Goal: Transaction & Acquisition: Purchase product/service

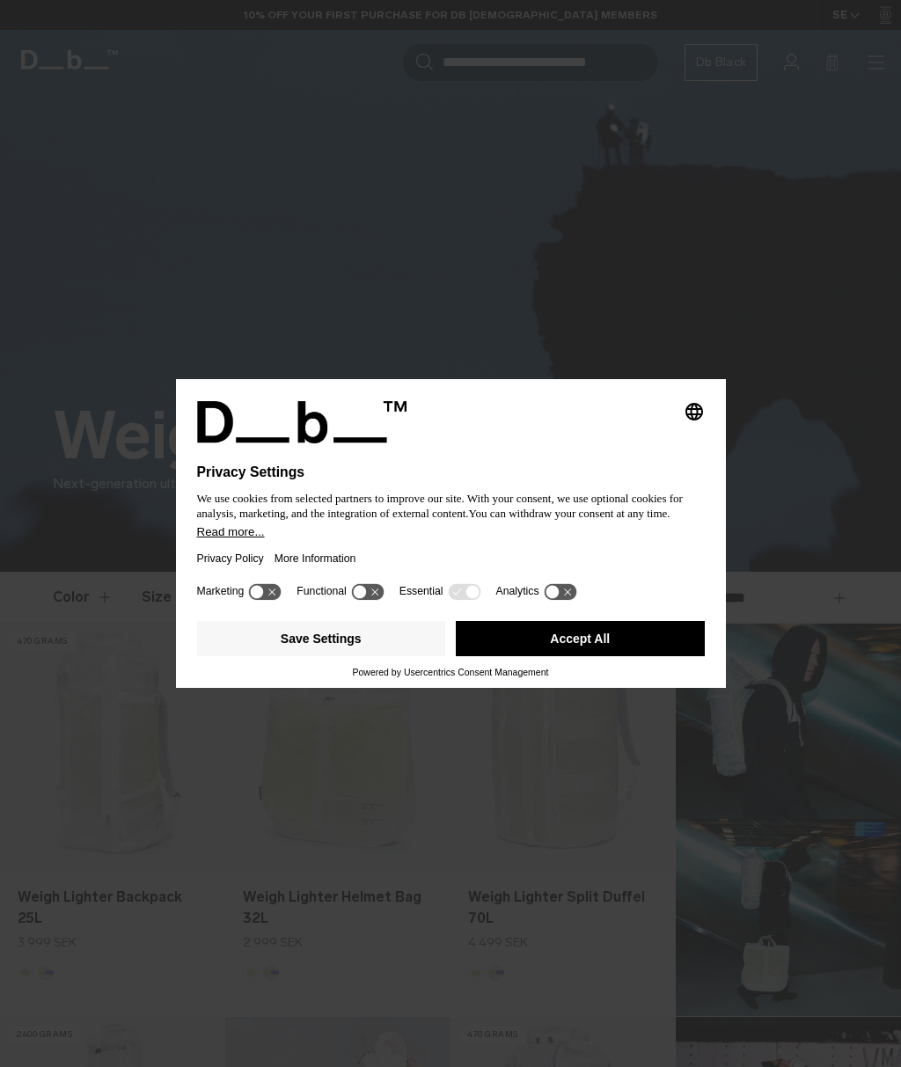
click at [365, 650] on button "Save Settings" at bounding box center [321, 638] width 249 height 35
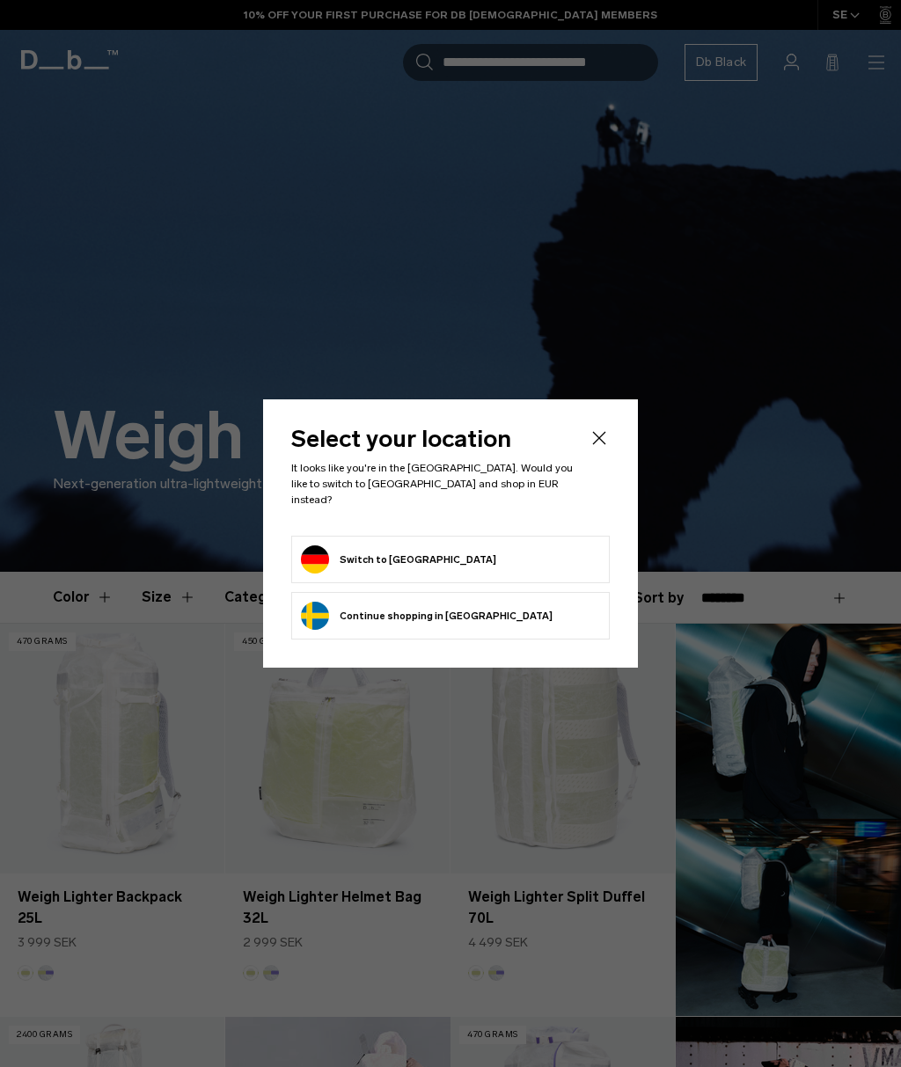
click at [499, 555] on form "Switch to Germany" at bounding box center [450, 559] width 299 height 28
click at [390, 549] on button "Switch to Germany" at bounding box center [398, 559] width 195 height 28
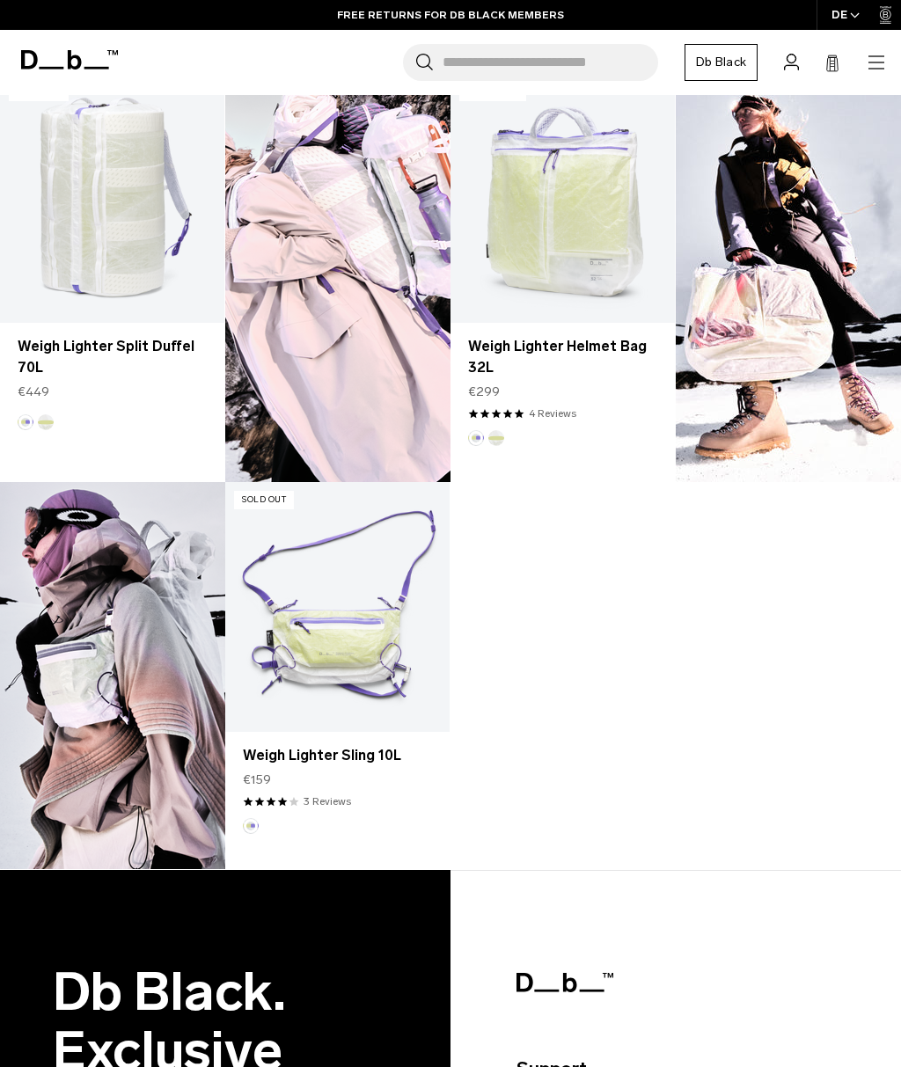
scroll to position [1310, 0]
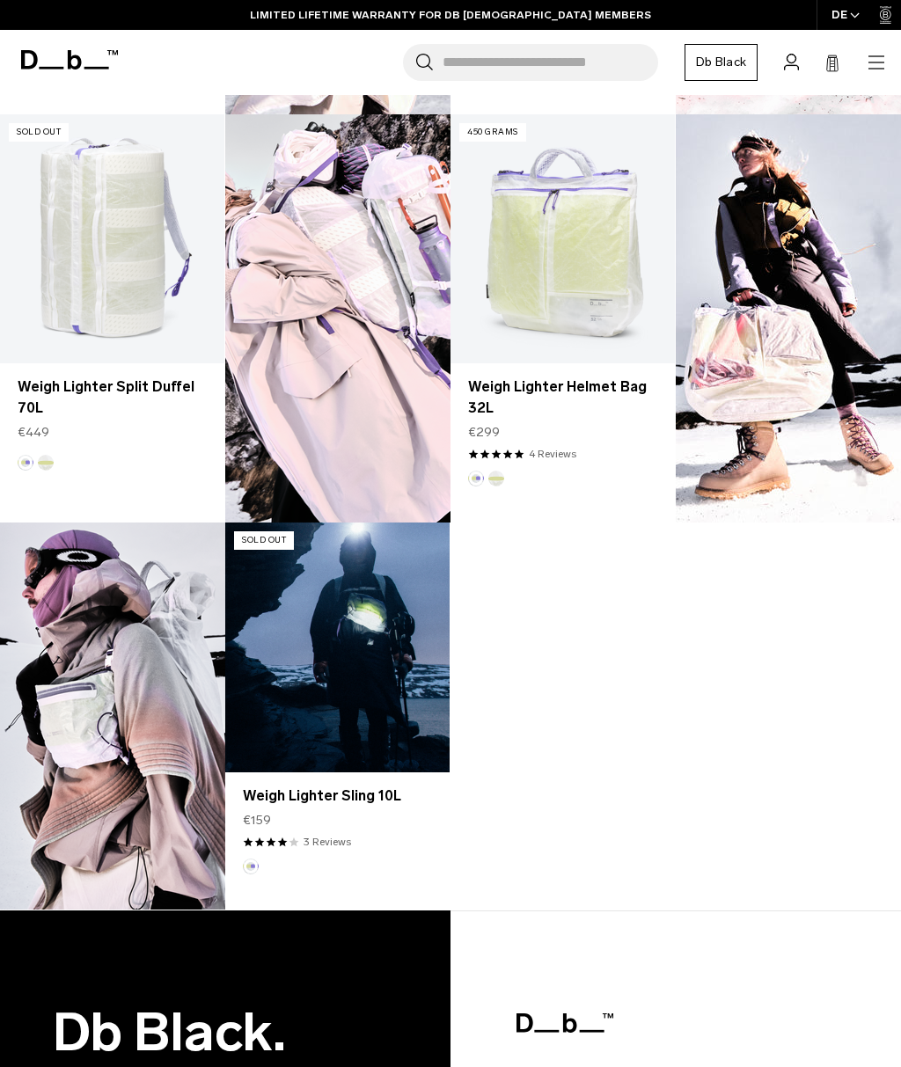
click at [351, 799] on link "Weigh Lighter Sling 10L" at bounding box center [337, 795] width 189 height 21
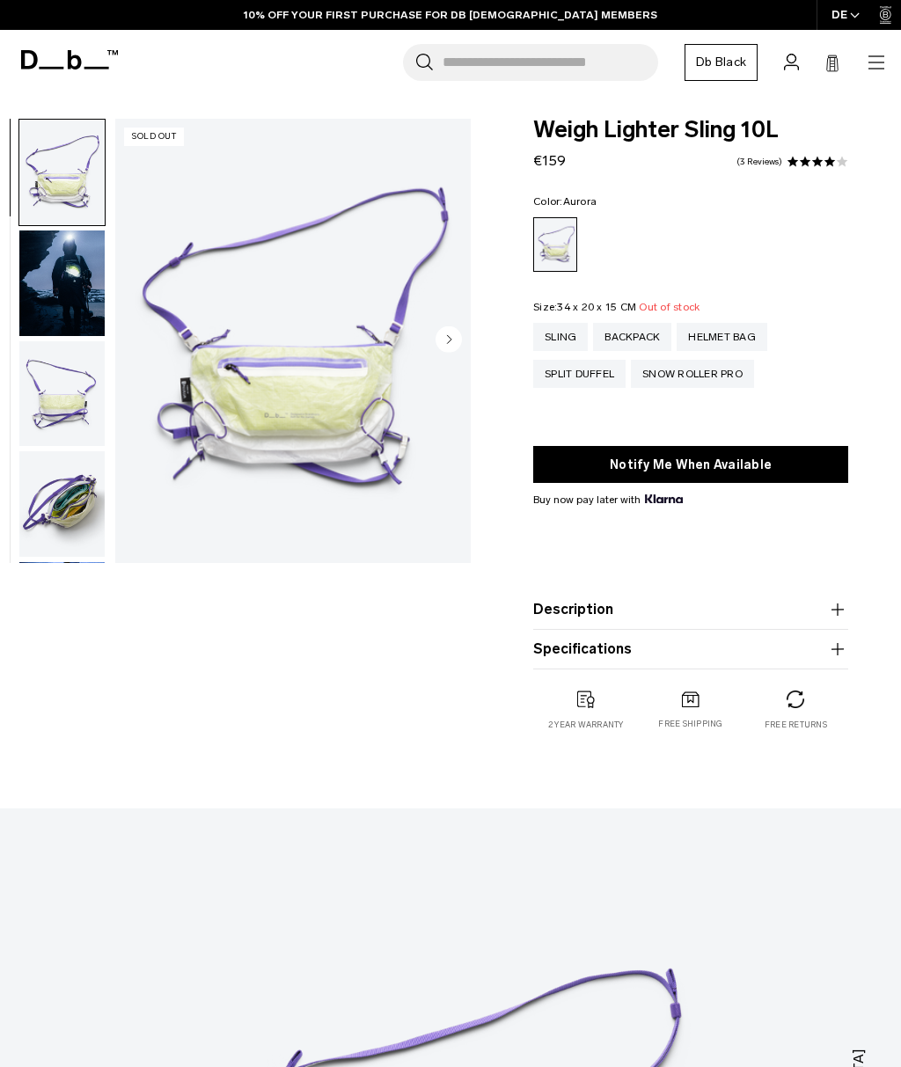
click at [445, 339] on circle "Next slide" at bounding box center [448, 338] width 26 height 26
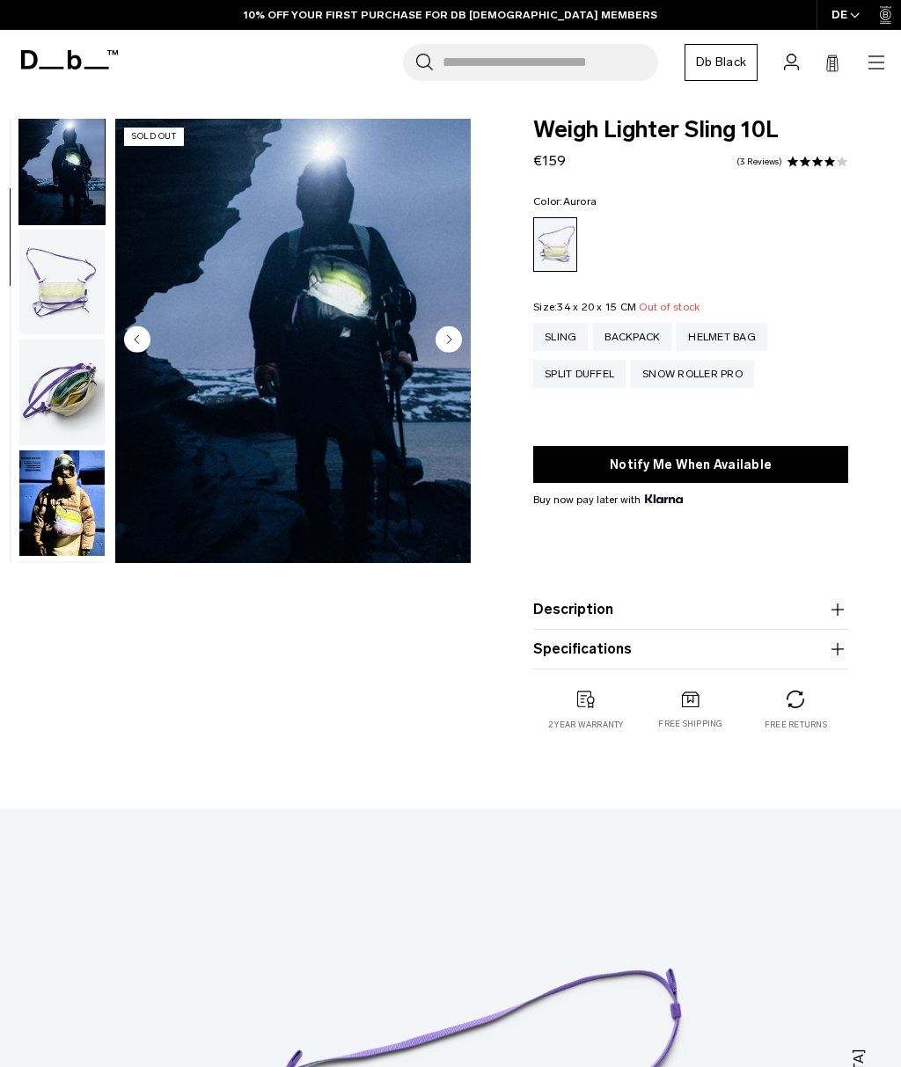
click at [442, 340] on circle "Next slide" at bounding box center [448, 338] width 26 height 26
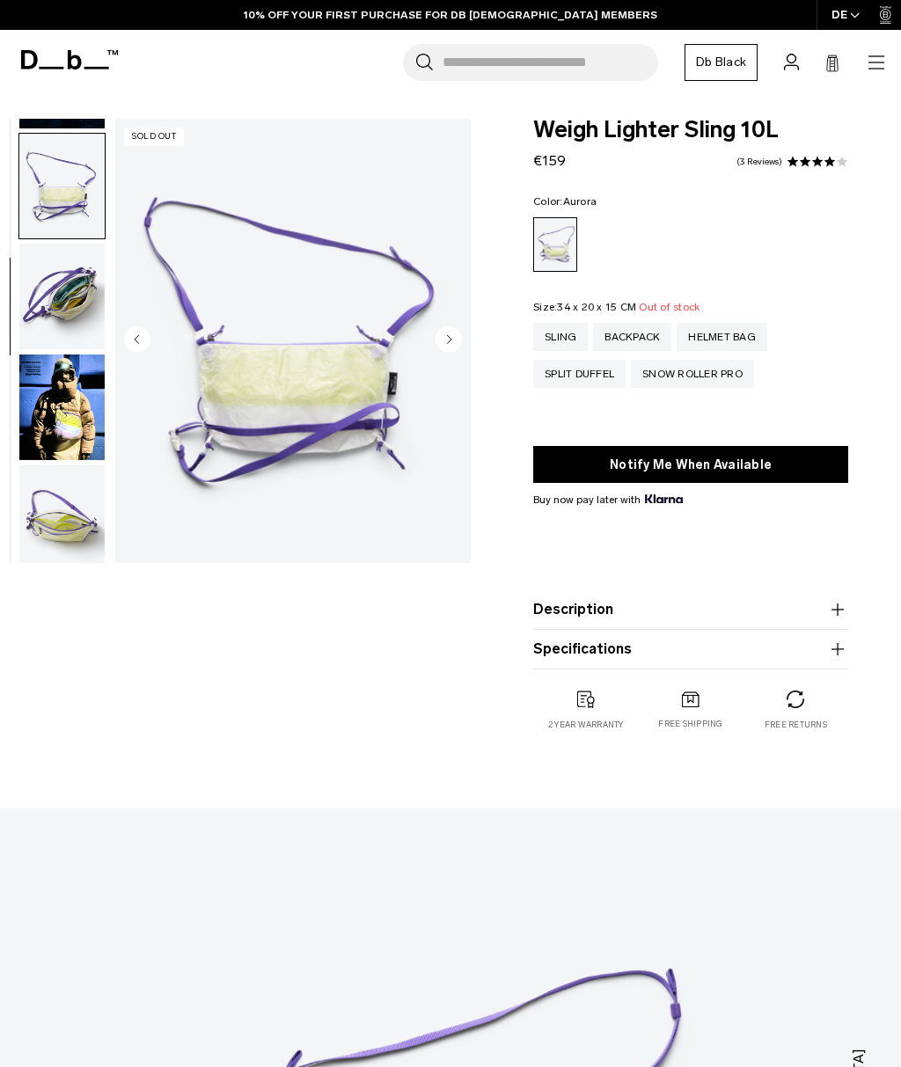
scroll to position [223, 0]
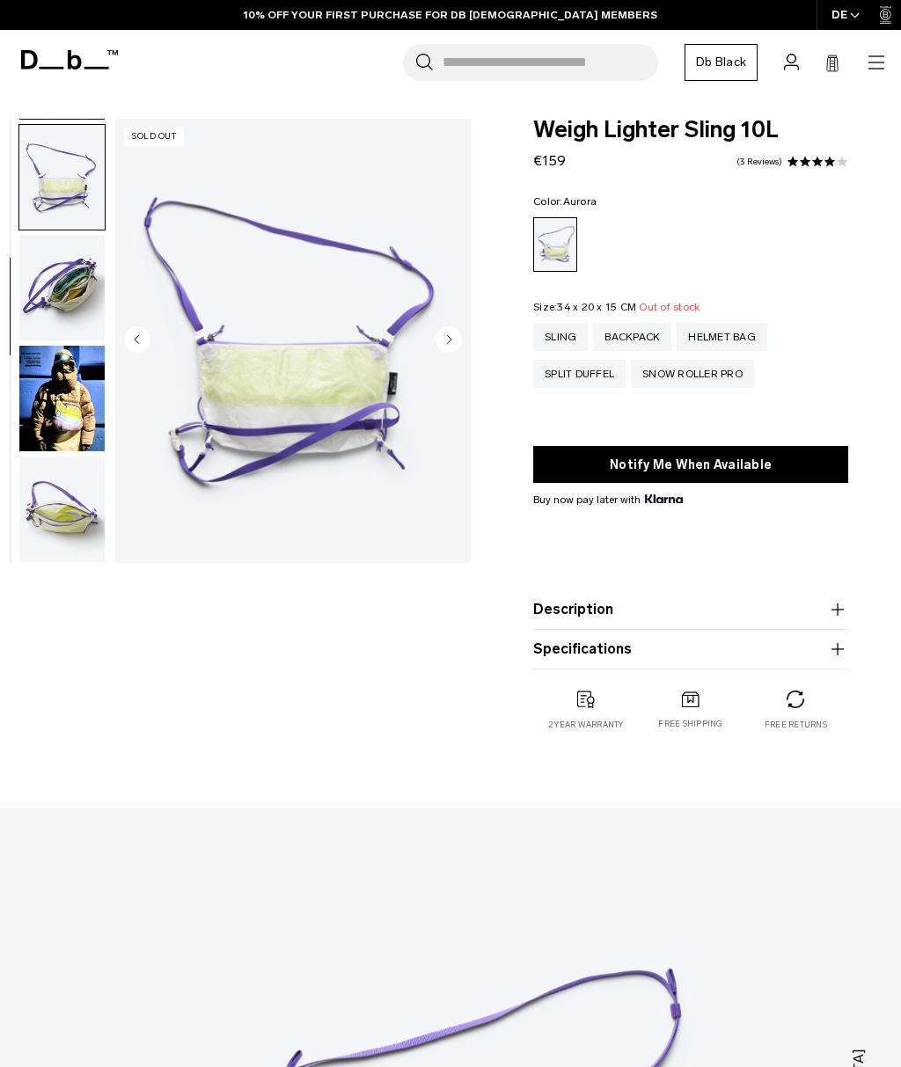
click at [445, 350] on circle "Next slide" at bounding box center [448, 338] width 26 height 26
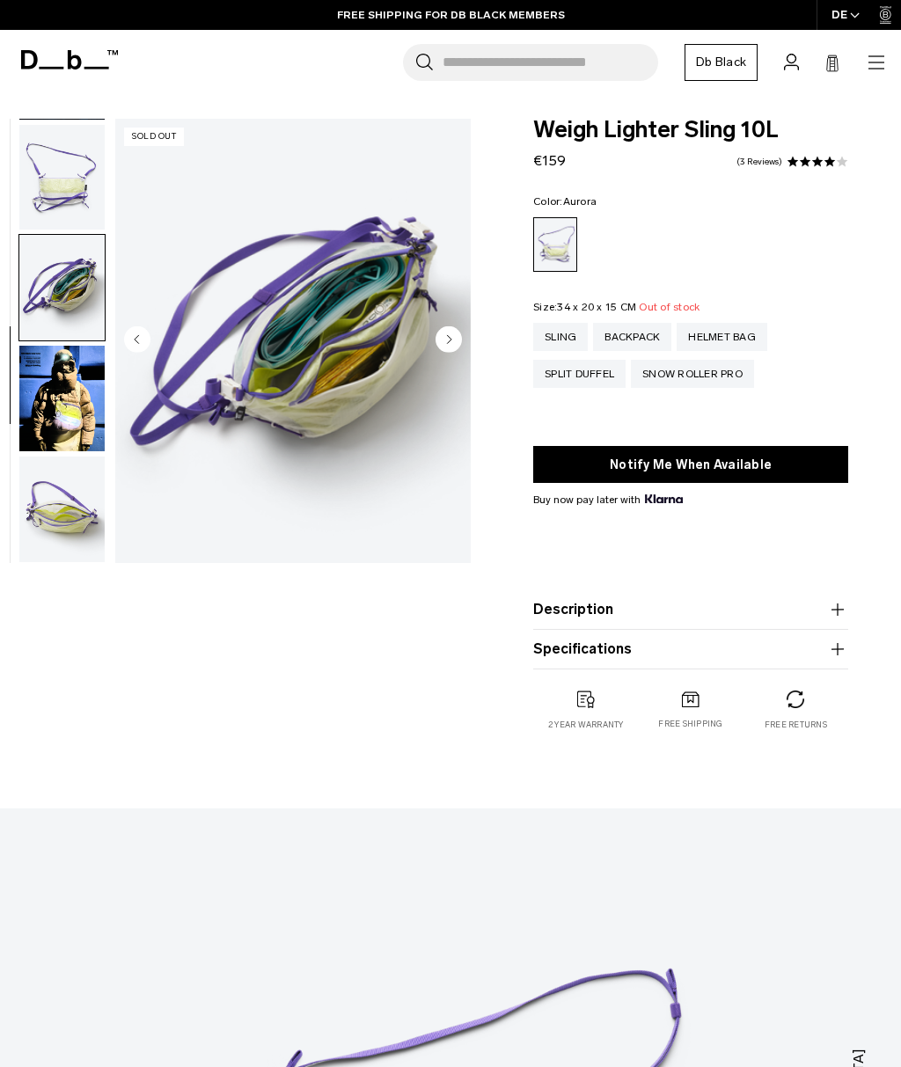
click at [449, 347] on circle "Next slide" at bounding box center [448, 338] width 26 height 26
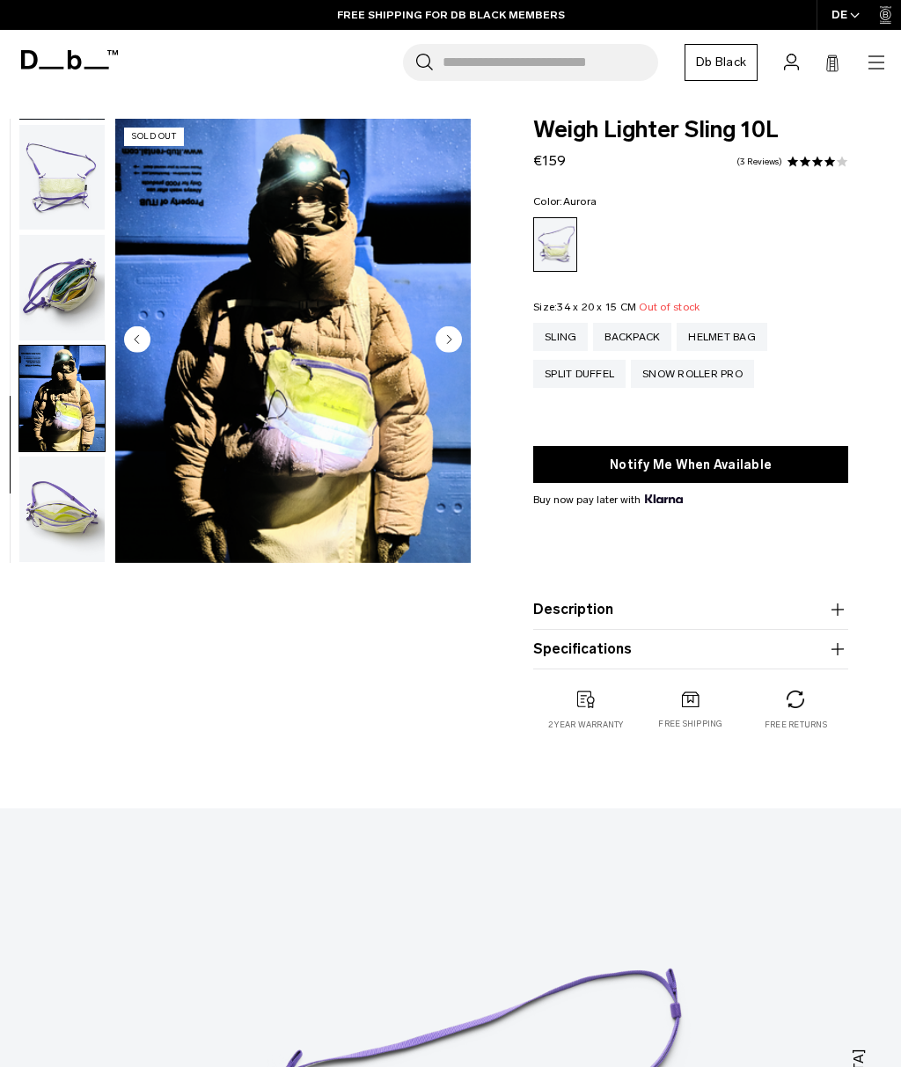
click at [451, 348] on circle "Next slide" at bounding box center [448, 338] width 26 height 26
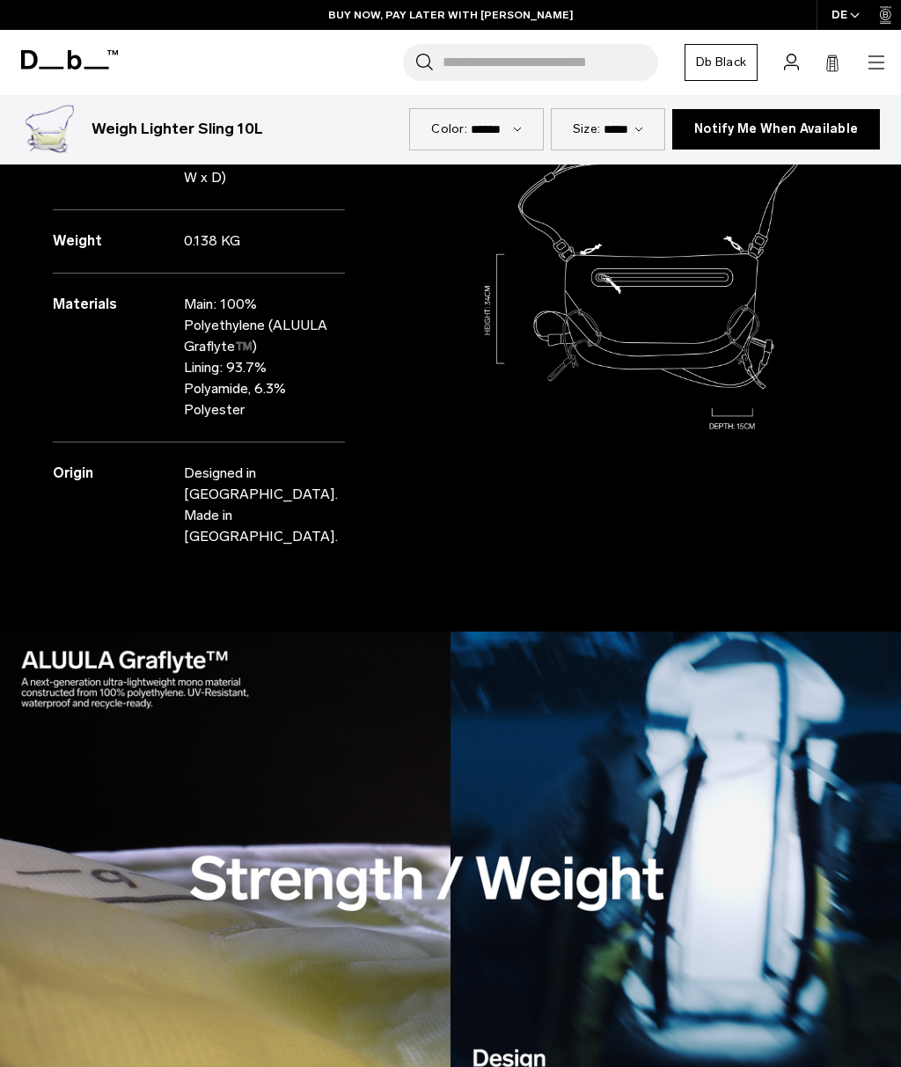
scroll to position [1744, 0]
